Goal: Transaction & Acquisition: Book appointment/travel/reservation

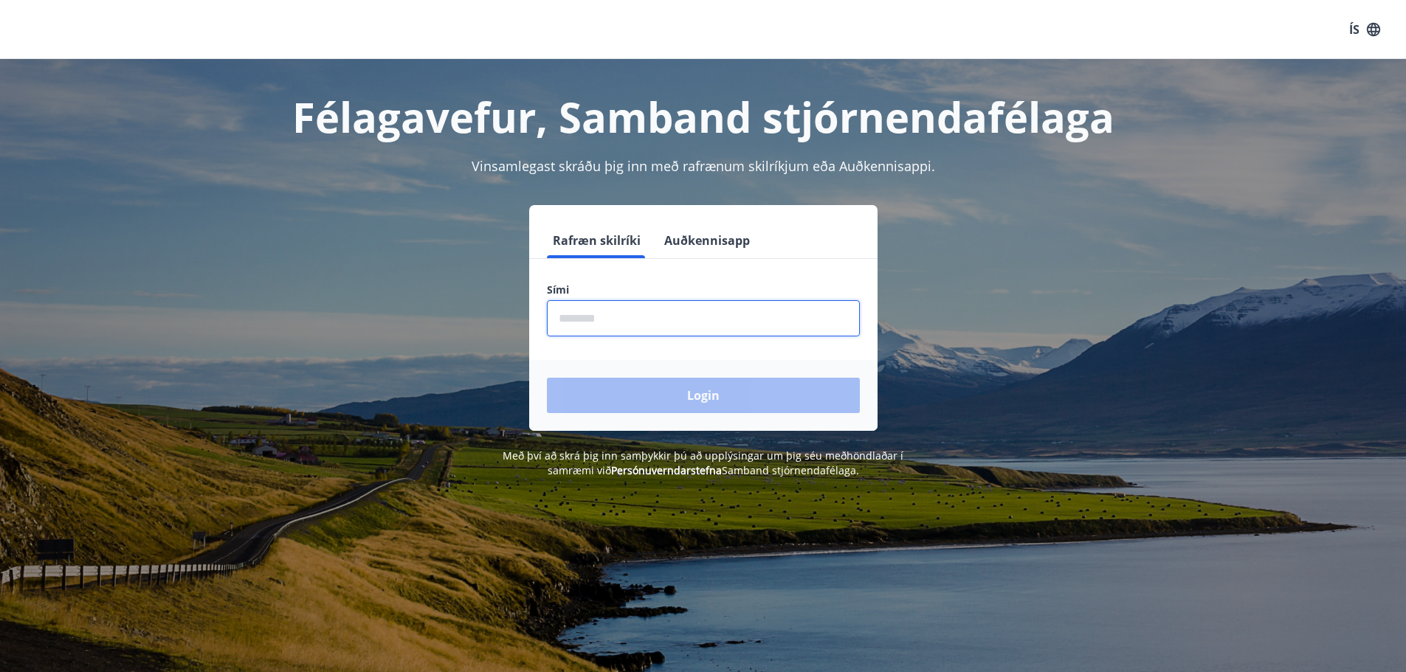
click at [644, 307] on input "phone" at bounding box center [703, 318] width 313 height 36
type input "********"
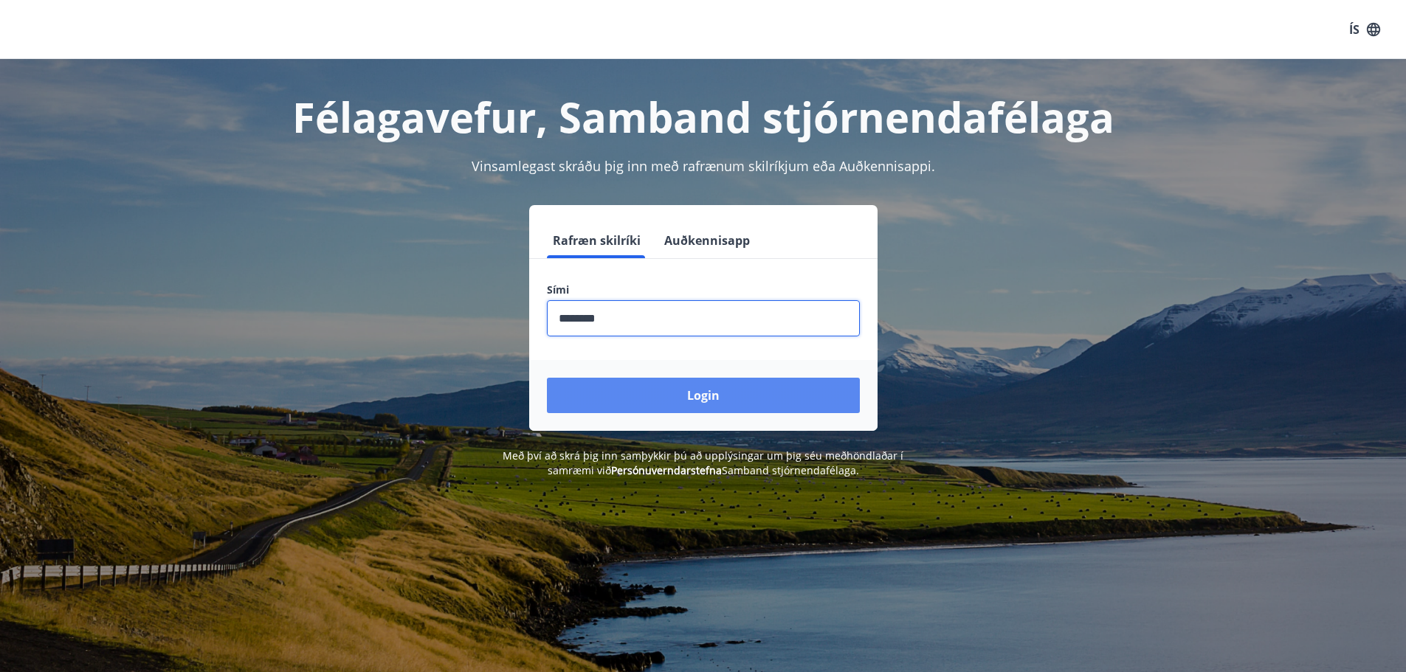
click at [648, 401] on button "Login" at bounding box center [703, 395] width 313 height 35
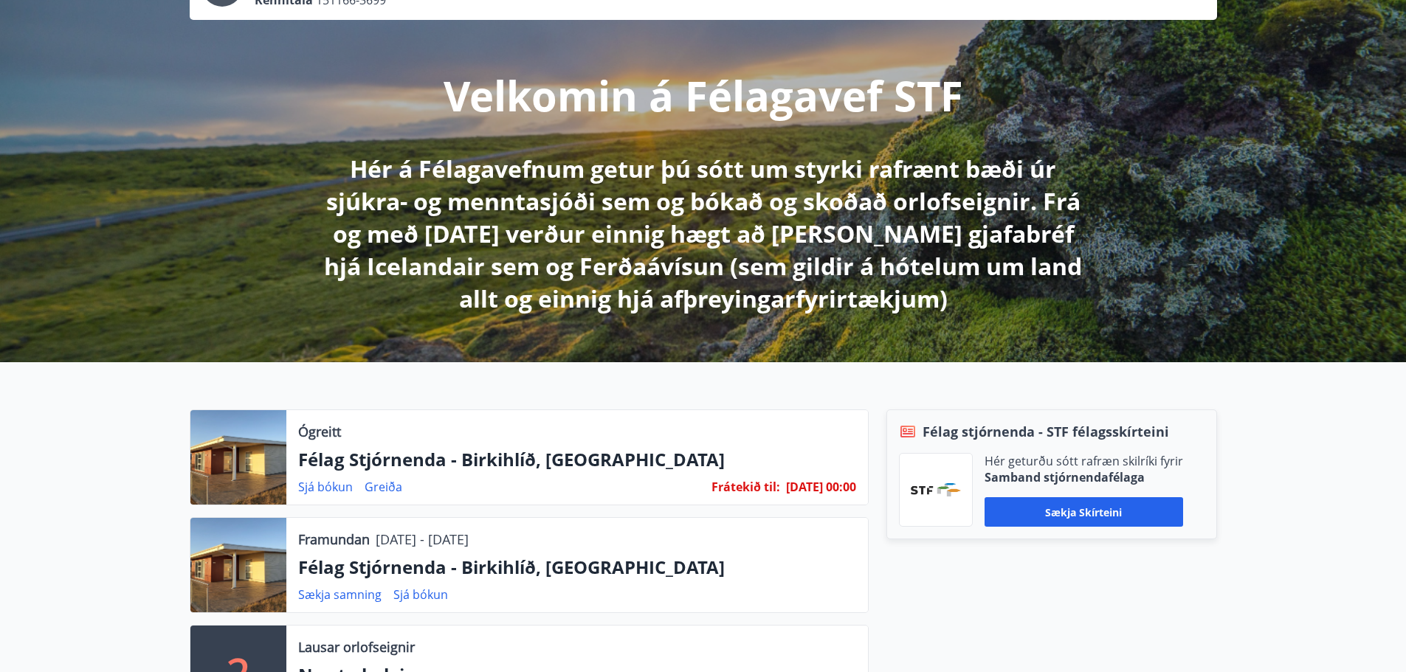
scroll to position [148, 0]
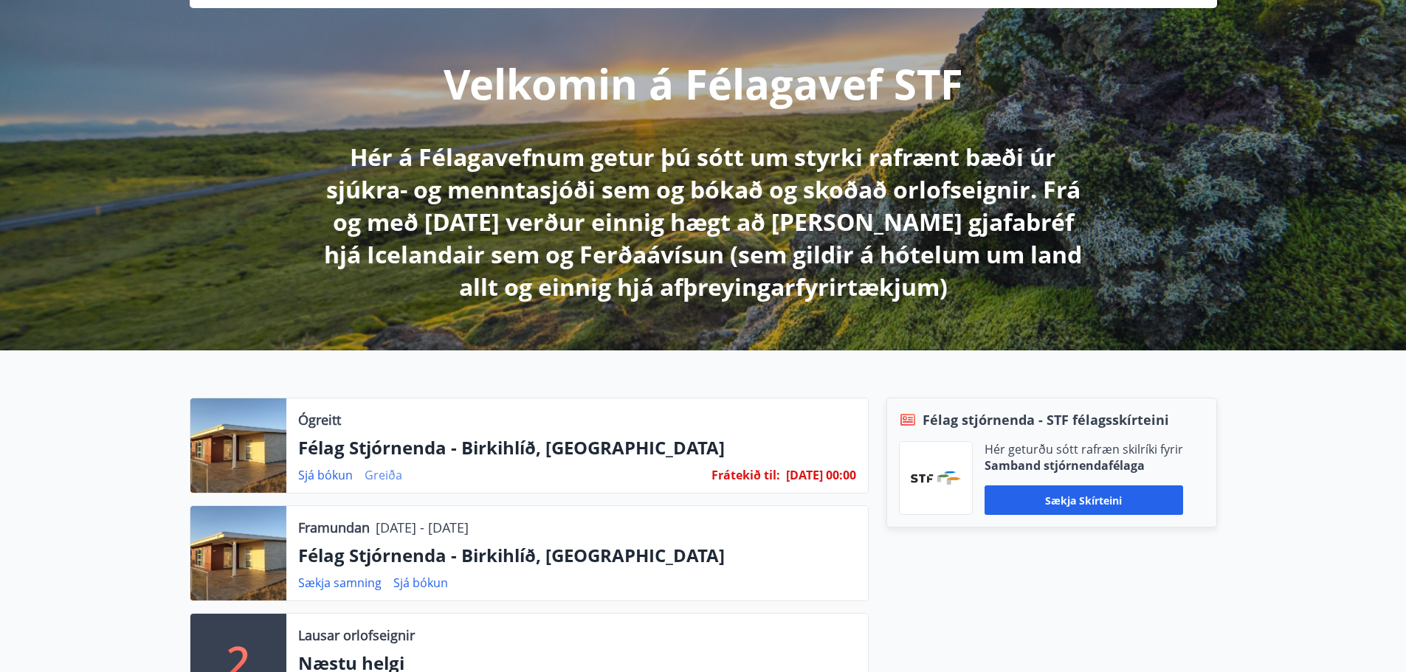
click at [391, 478] on link "Greiða" at bounding box center [384, 475] width 38 height 16
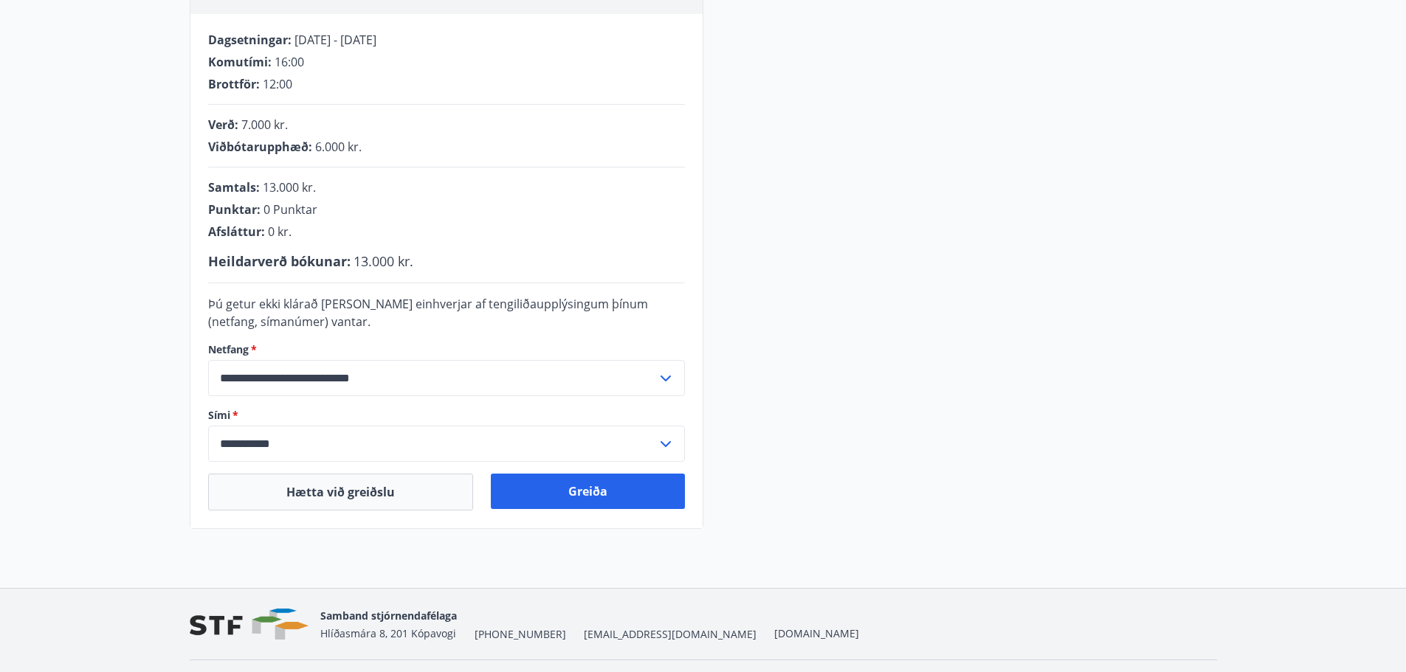
scroll to position [295, 0]
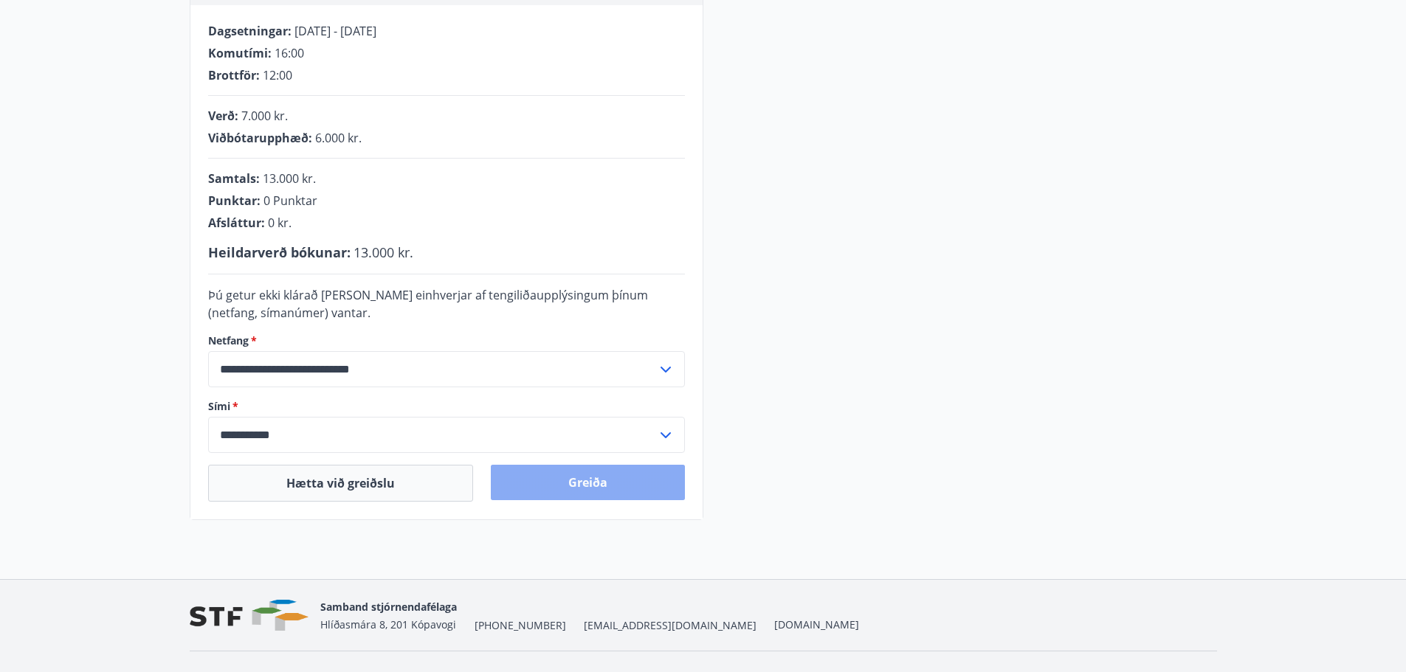
click at [550, 486] on button "Greiða" at bounding box center [588, 482] width 194 height 35
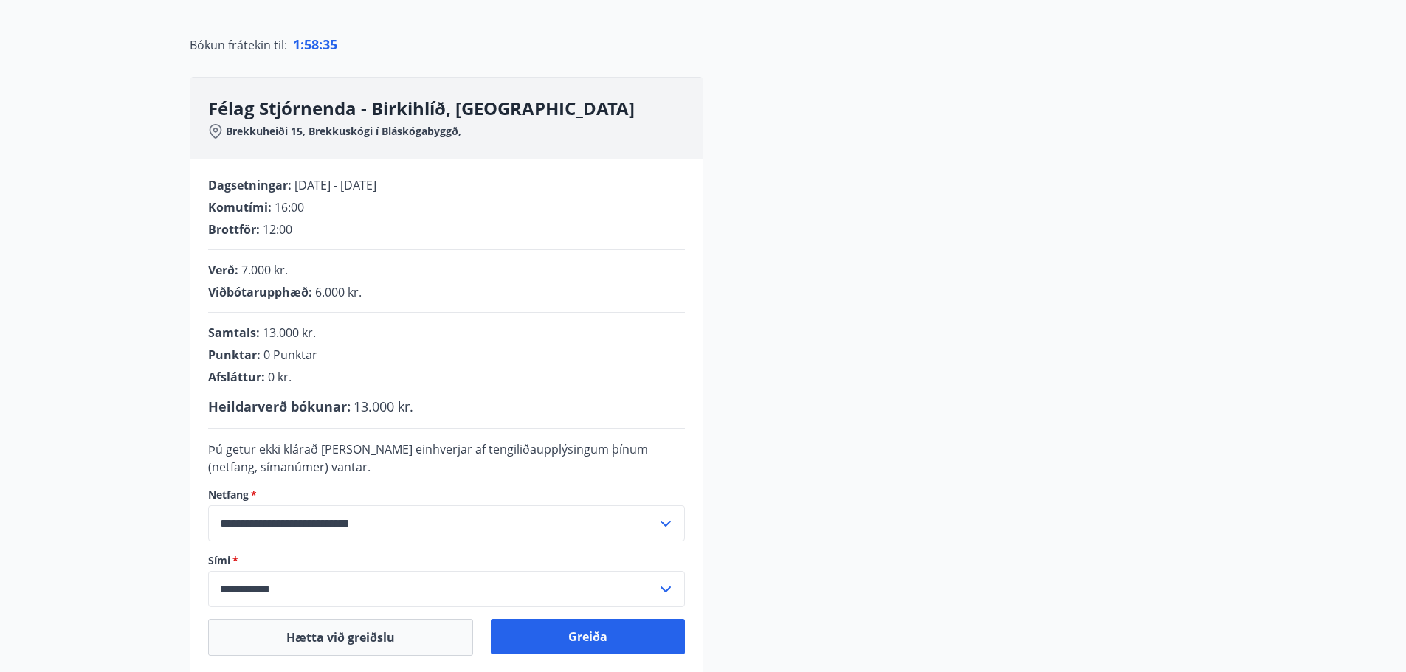
scroll to position [148, 0]
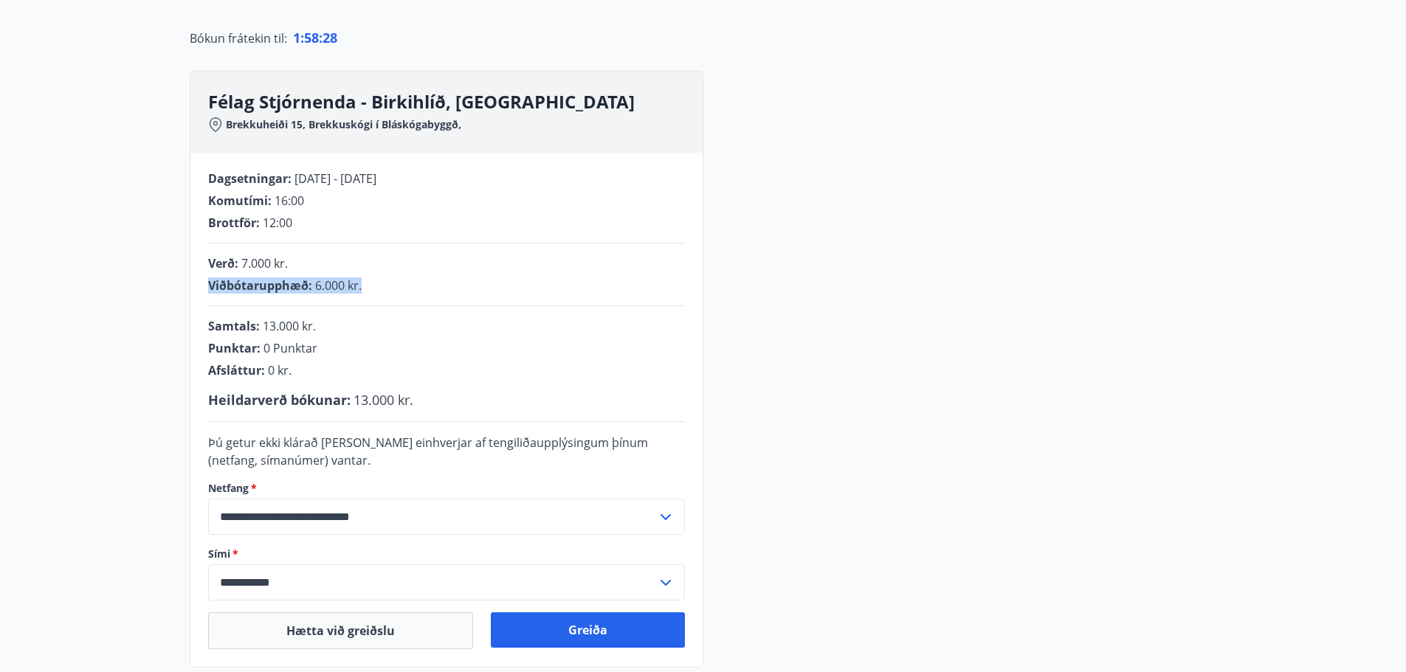
drag, startPoint x: 379, startPoint y: 285, endPoint x: 202, endPoint y: 285, distance: 177.1
click at [202, 285] on div "**********" at bounding box center [446, 410] width 512 height 514
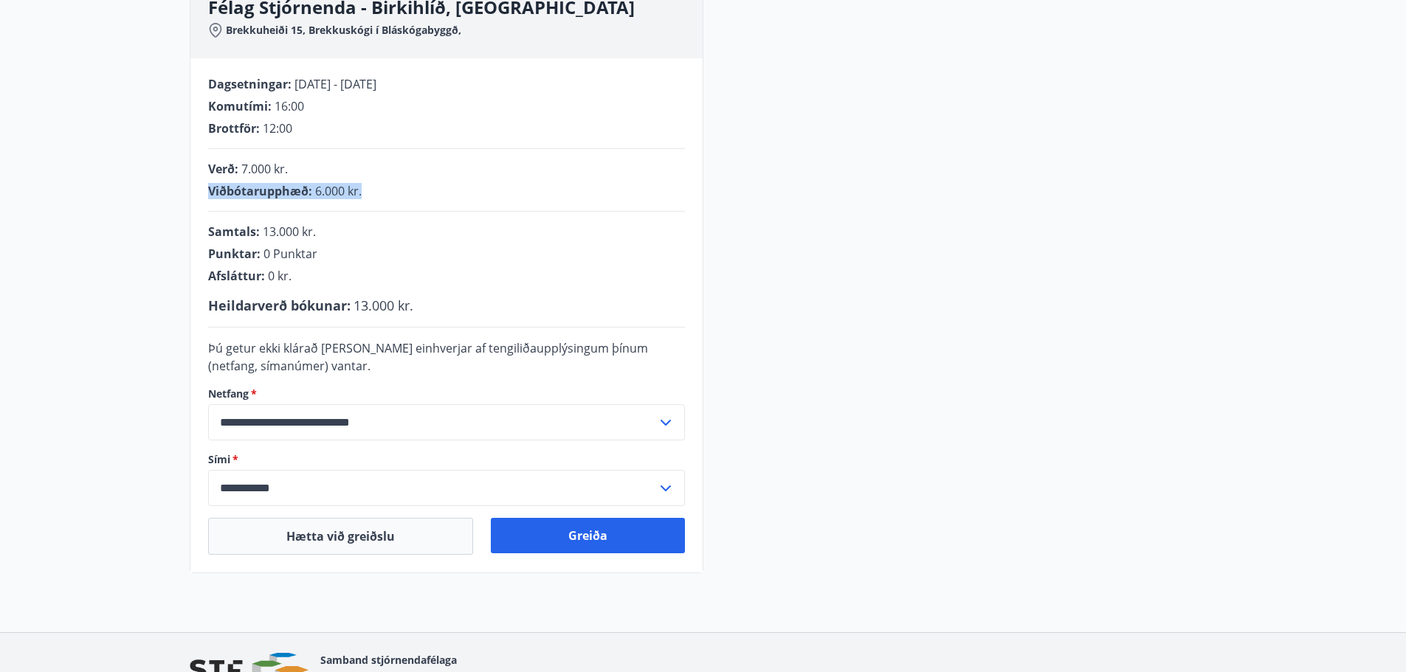
scroll to position [295, 0]
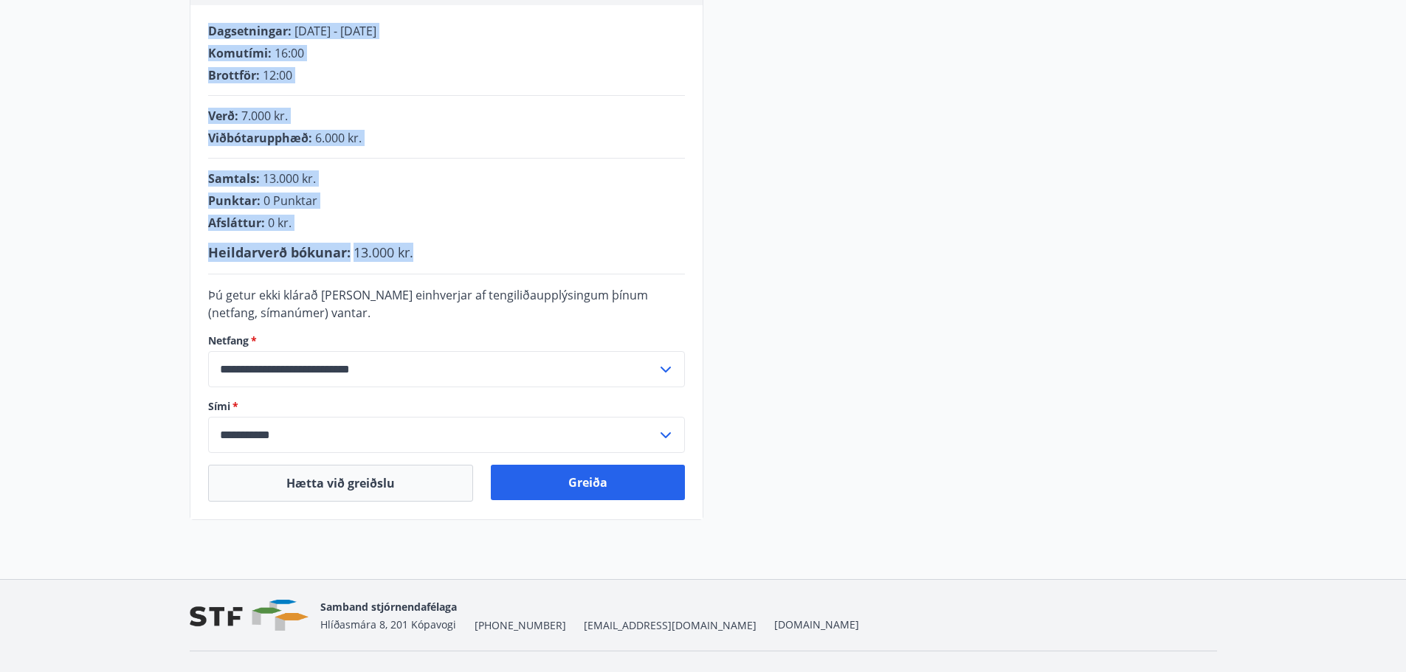
drag, startPoint x: 434, startPoint y: 258, endPoint x: 201, endPoint y: 27, distance: 328.3
click at [201, 27] on div "**********" at bounding box center [446, 262] width 512 height 514
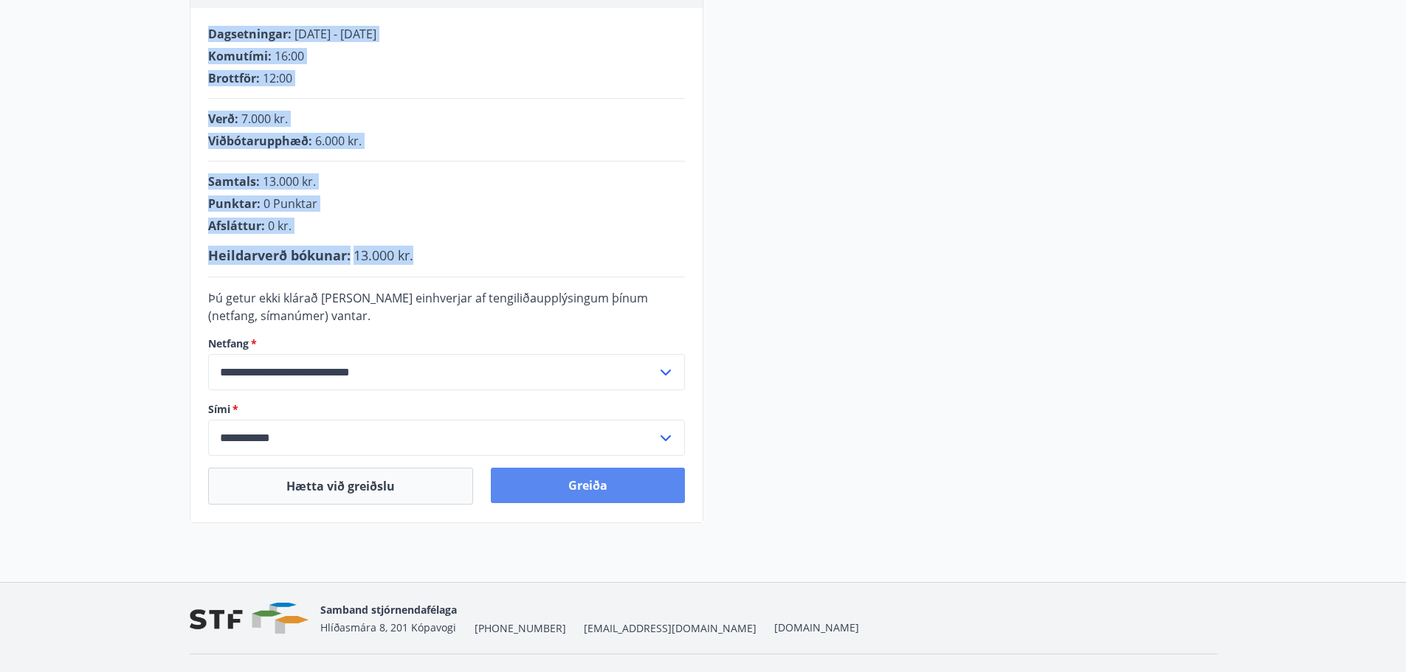
scroll to position [326, 0]
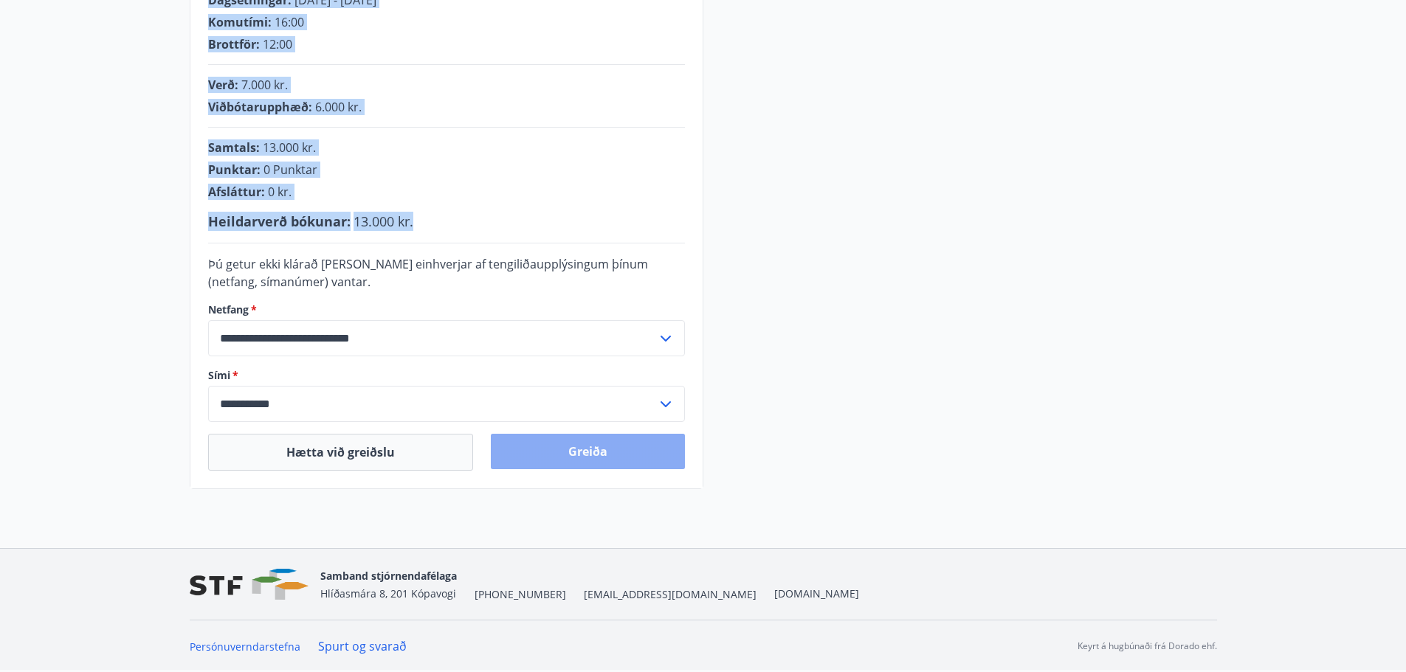
click at [600, 447] on button "Greiða" at bounding box center [588, 451] width 194 height 35
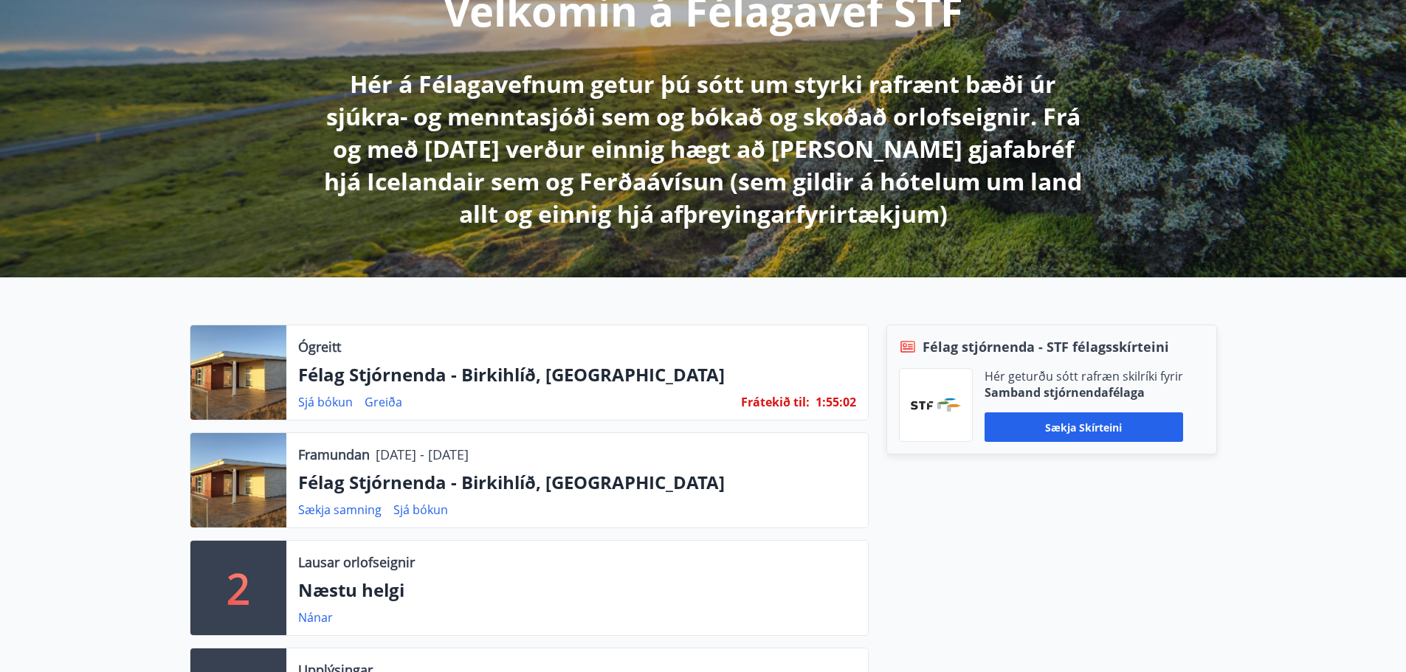
scroll to position [221, 0]
click at [374, 401] on link "Greiða" at bounding box center [384, 401] width 38 height 16
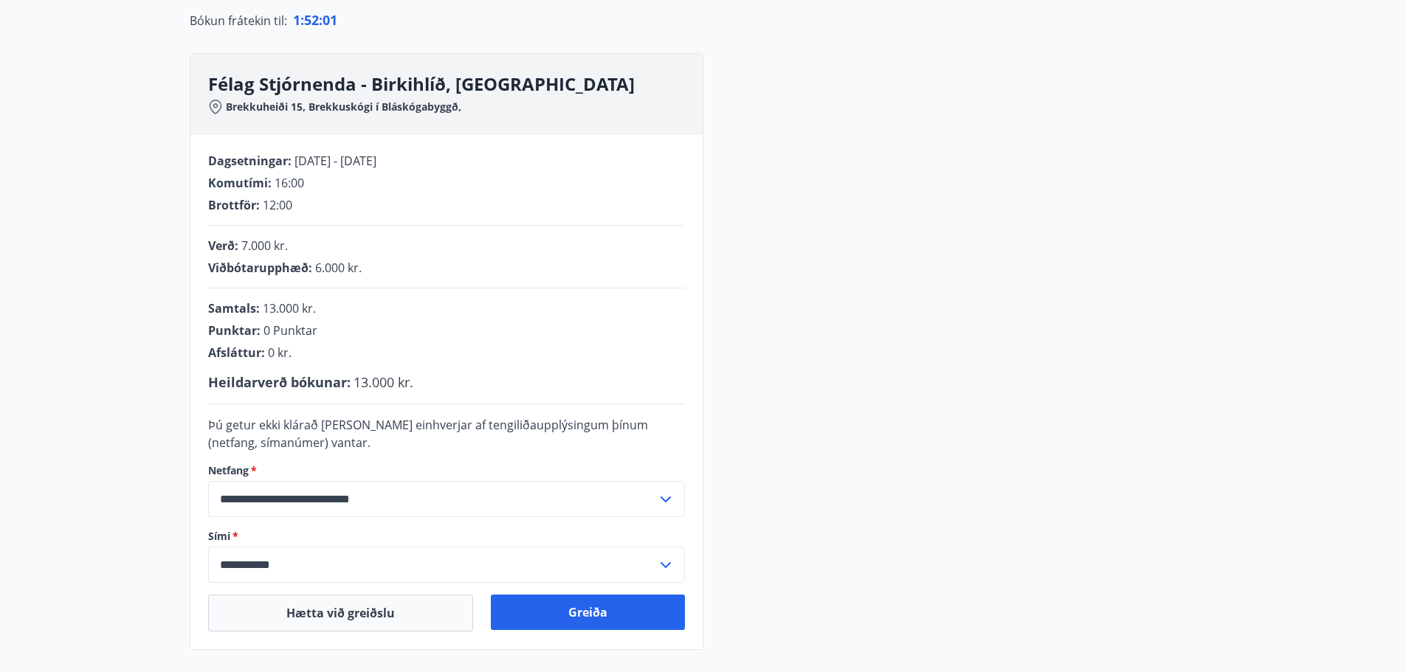
scroll to position [221, 0]
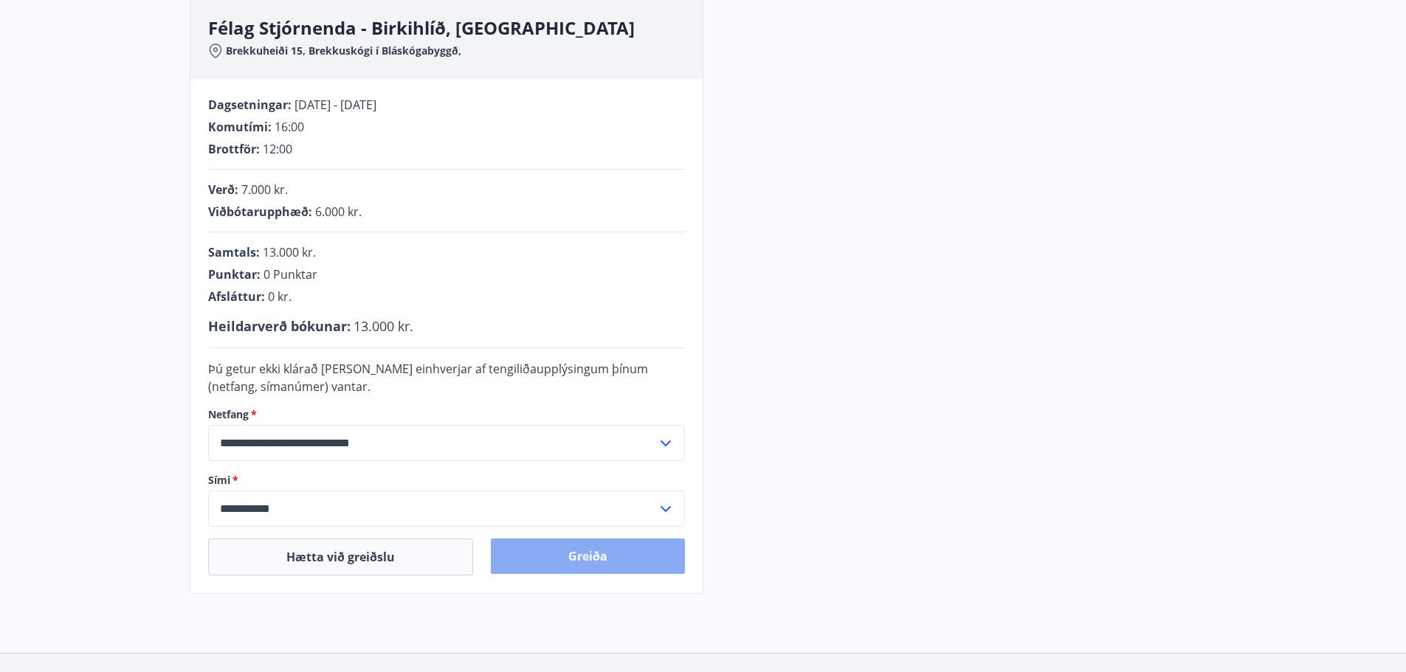
click at [567, 556] on button "Greiða" at bounding box center [588, 556] width 194 height 35
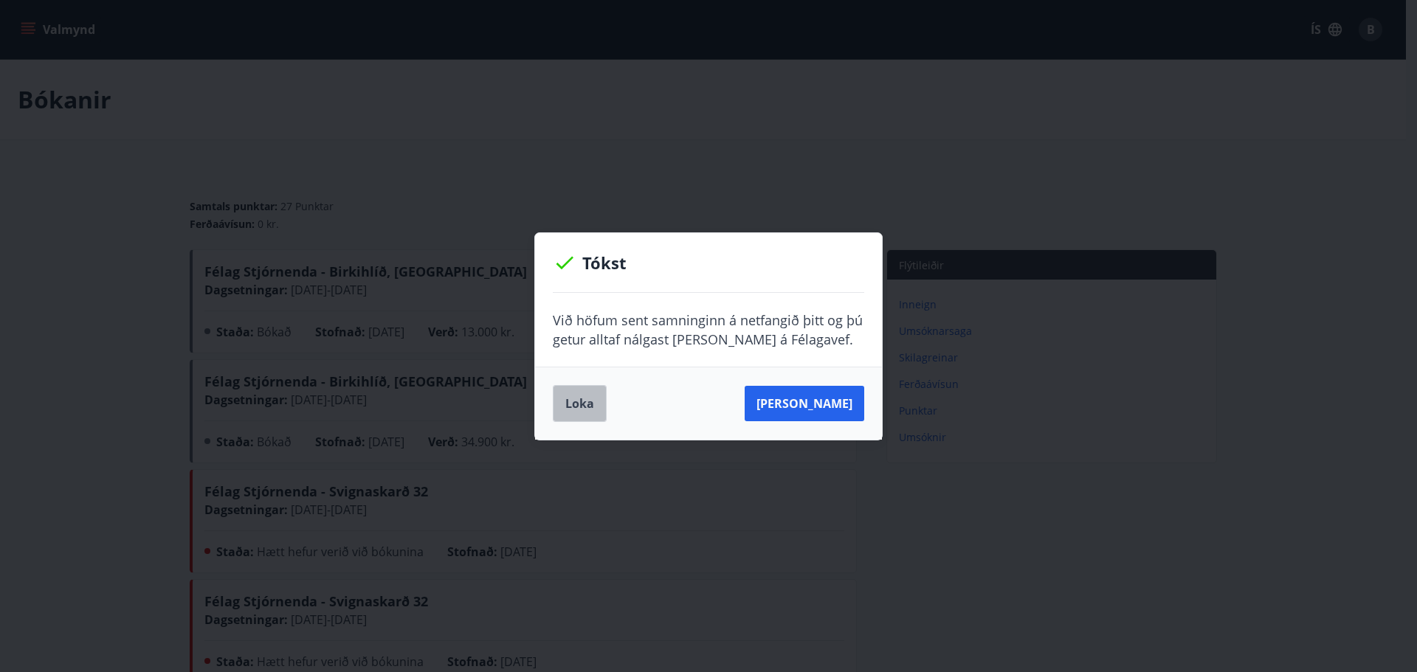
click at [577, 401] on button "Loka" at bounding box center [580, 403] width 54 height 37
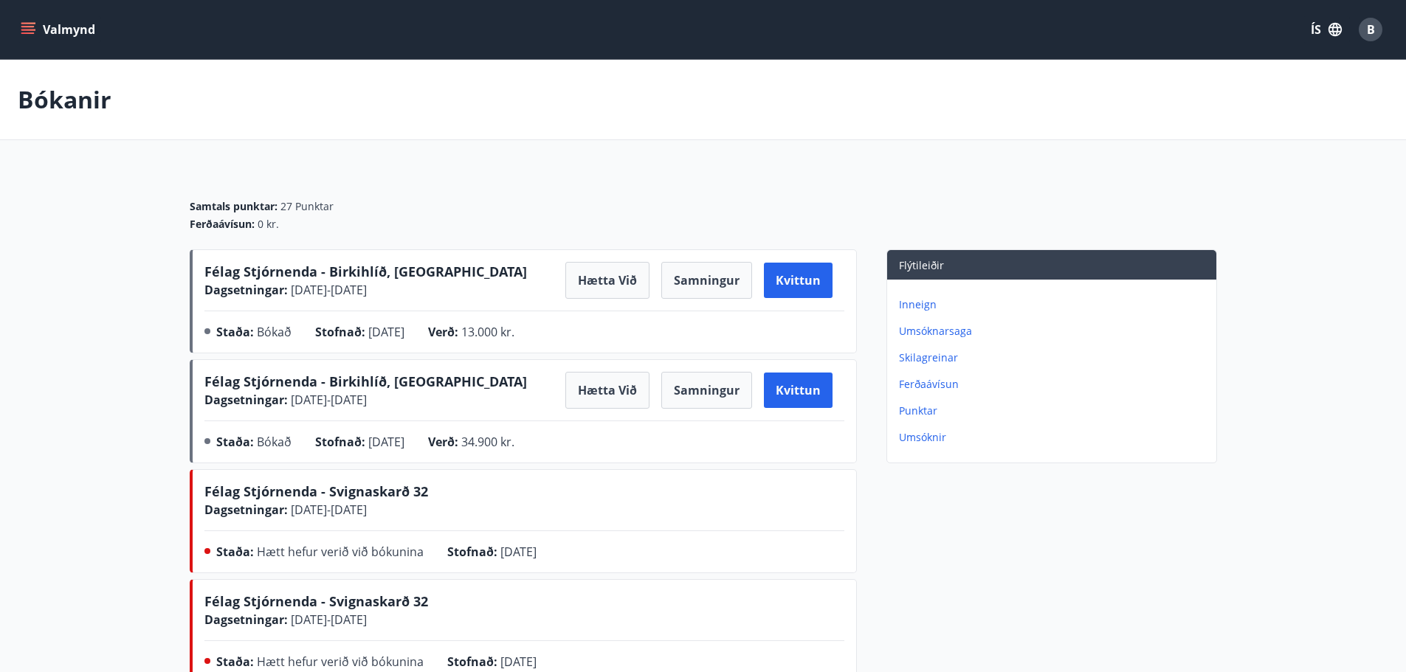
click at [696, 168] on main "Bókanir Samtals punktar : 27 Punktar Ferðaávísun : 0 kr. Félag Stjórnenda - [GE…" at bounding box center [703, 594] width 1406 height 1069
click at [1375, 20] on div "B" at bounding box center [1371, 30] width 24 height 24
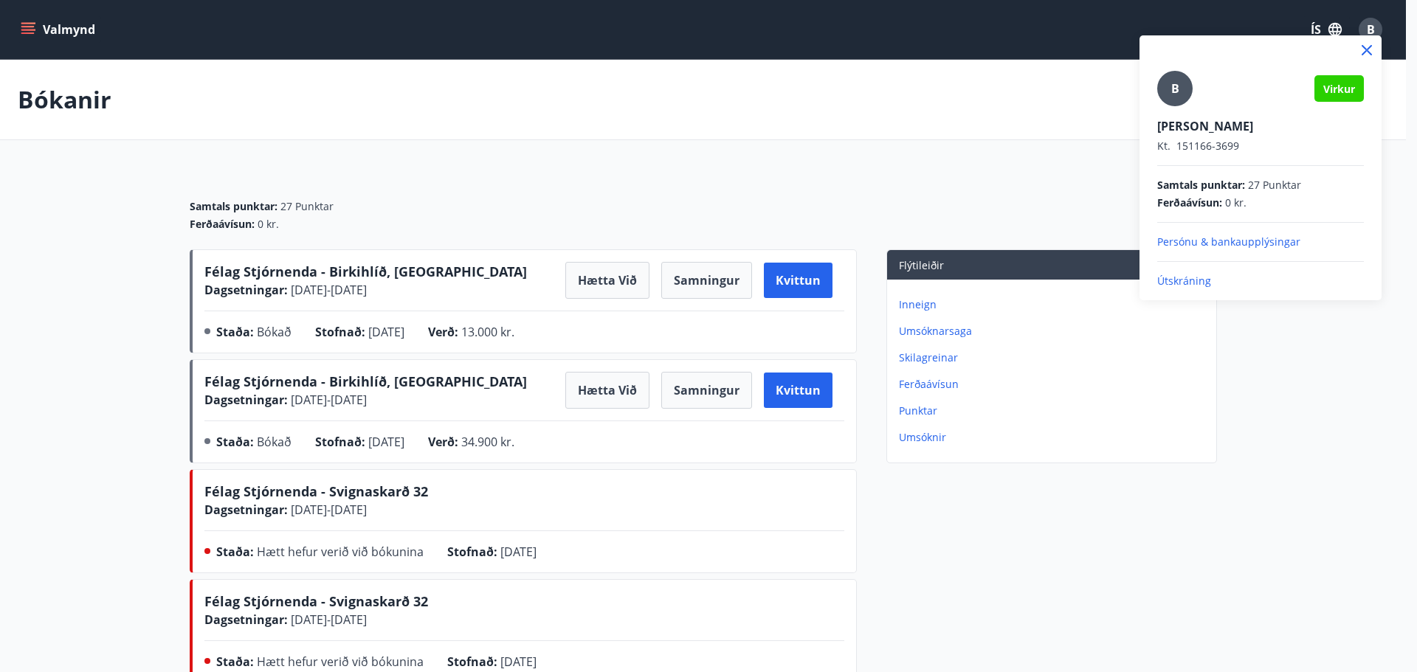
click at [1213, 281] on p "Útskráning" at bounding box center [1260, 281] width 207 height 15
click at [1179, 288] on p "Útskráning" at bounding box center [1260, 281] width 207 height 15
